Goal: Navigation & Orientation: Find specific page/section

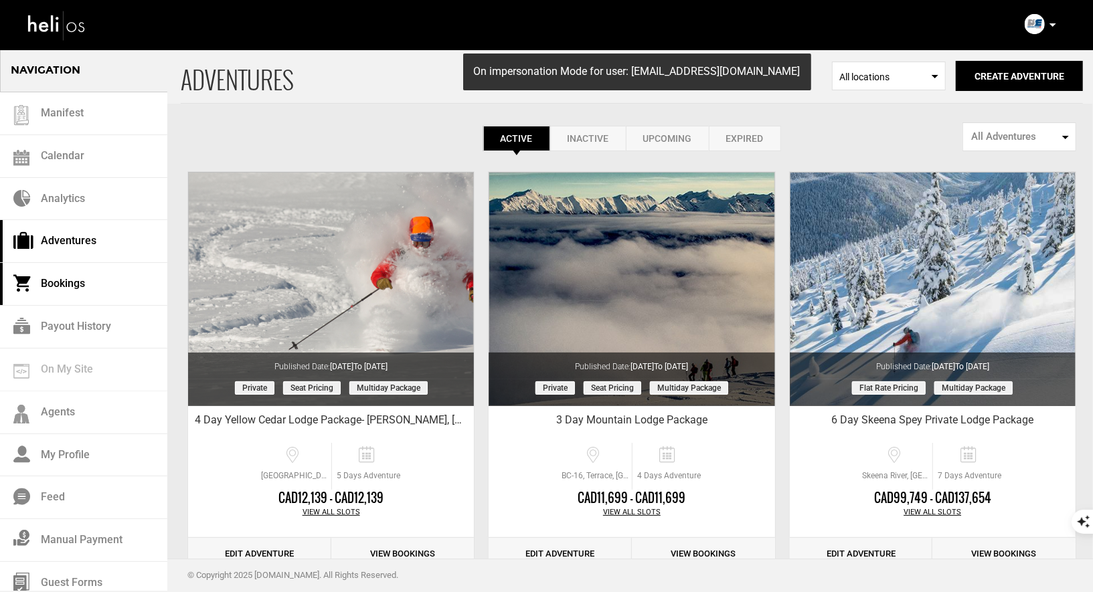
click at [55, 289] on link "Bookings" at bounding box center [83, 284] width 167 height 43
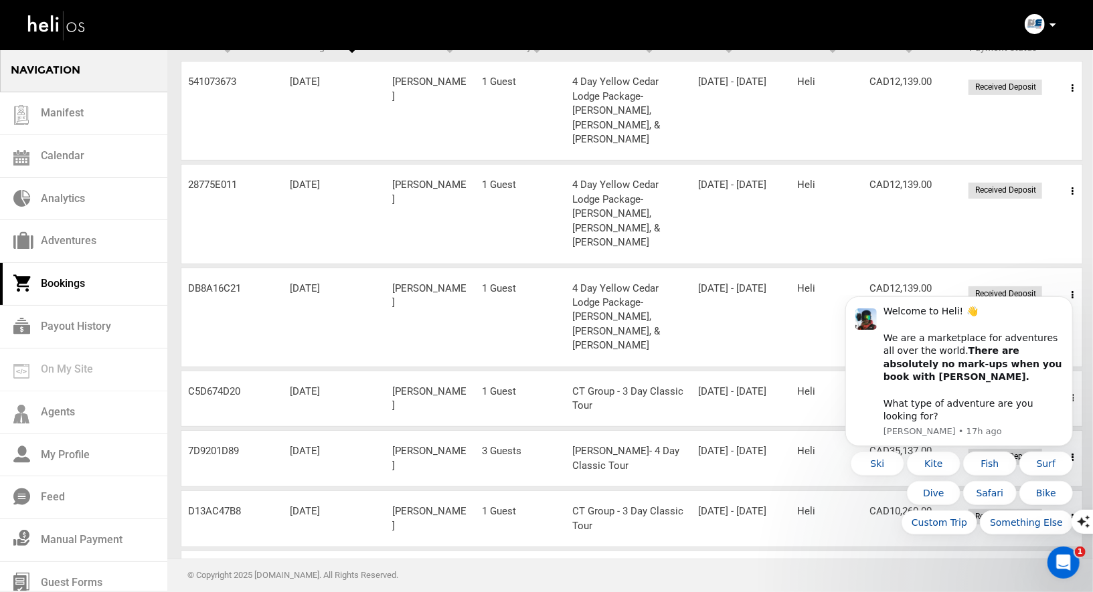
scroll to position [151, 0]
